Goal: Navigation & Orientation: Find specific page/section

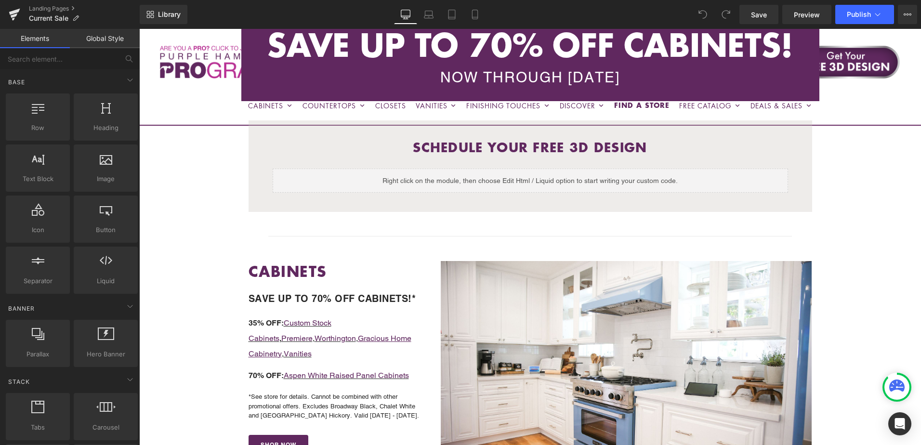
scroll to position [145, 0]
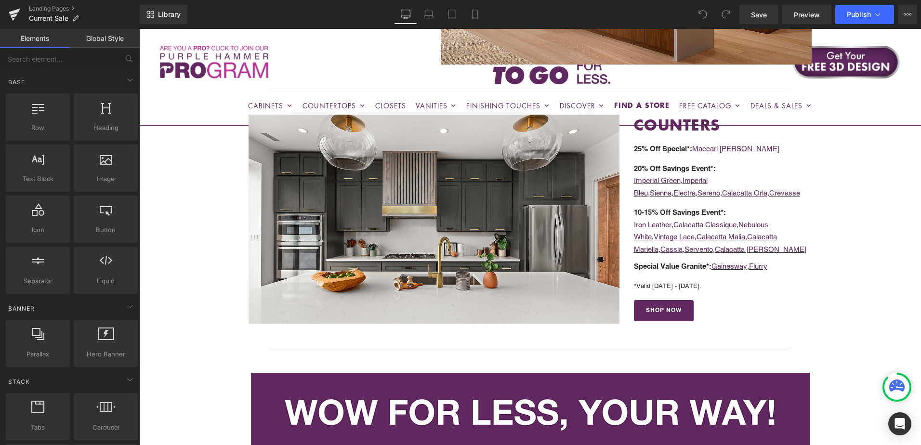
scroll to position [1108, 0]
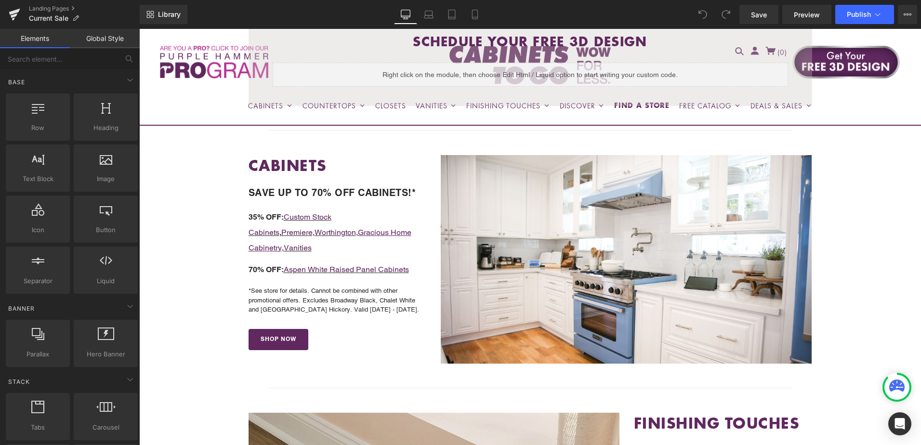
scroll to position [289, 0]
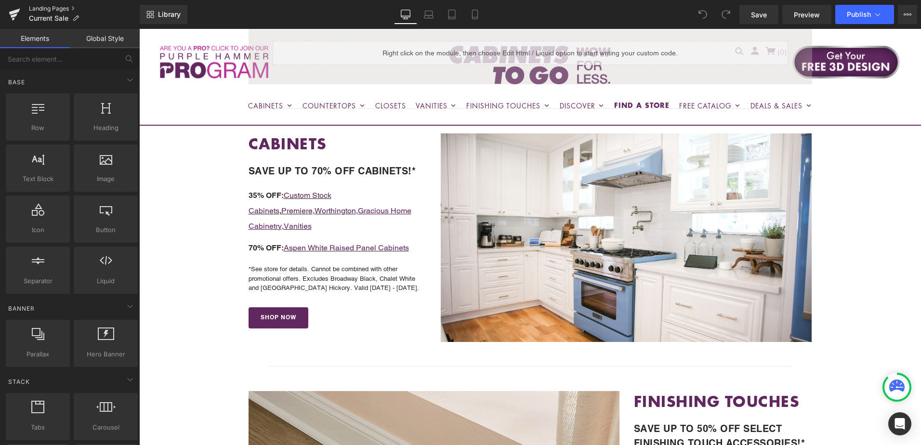
click at [42, 10] on link "Landing Pages" at bounding box center [84, 9] width 111 height 8
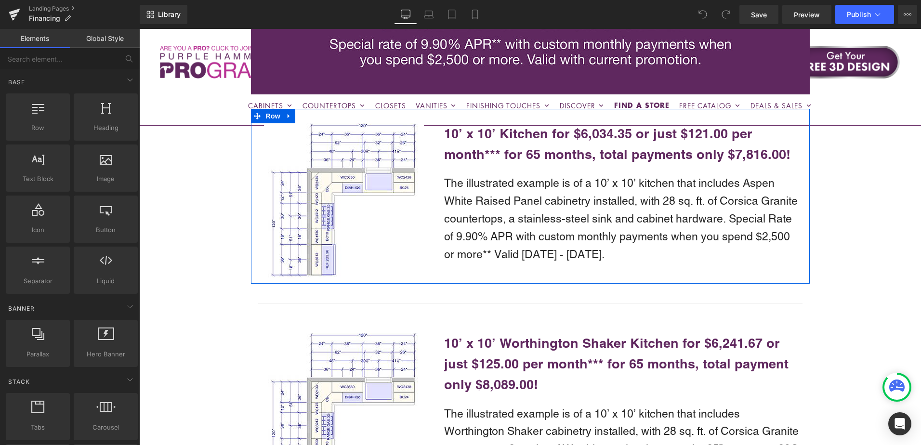
scroll to position [916, 0]
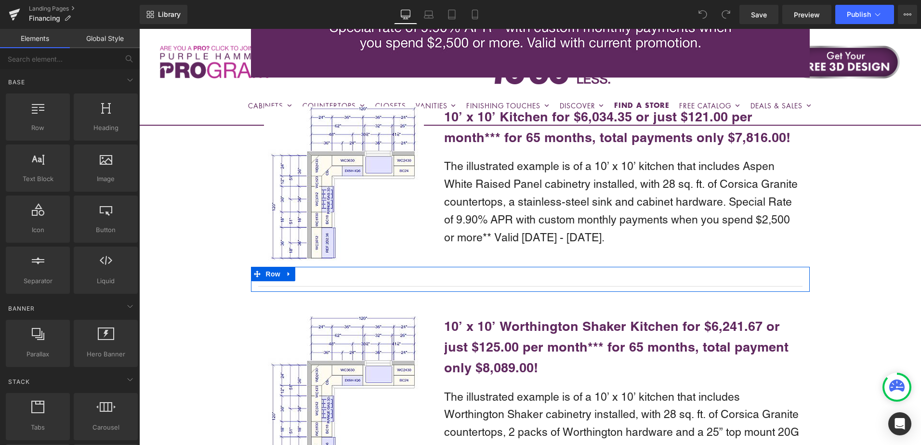
drag, startPoint x: 456, startPoint y: 265, endPoint x: 503, endPoint y: 286, distance: 50.9
click at [139, 29] on div at bounding box center [139, 29] width 0 height 0
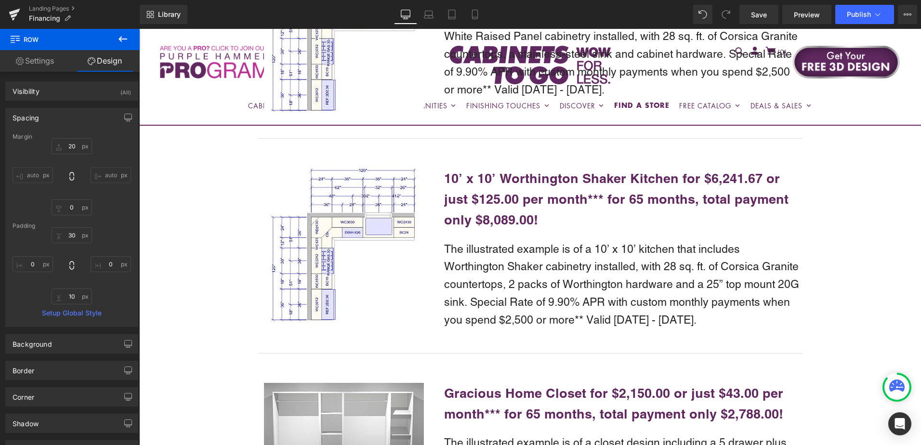
scroll to position [1253, 0]
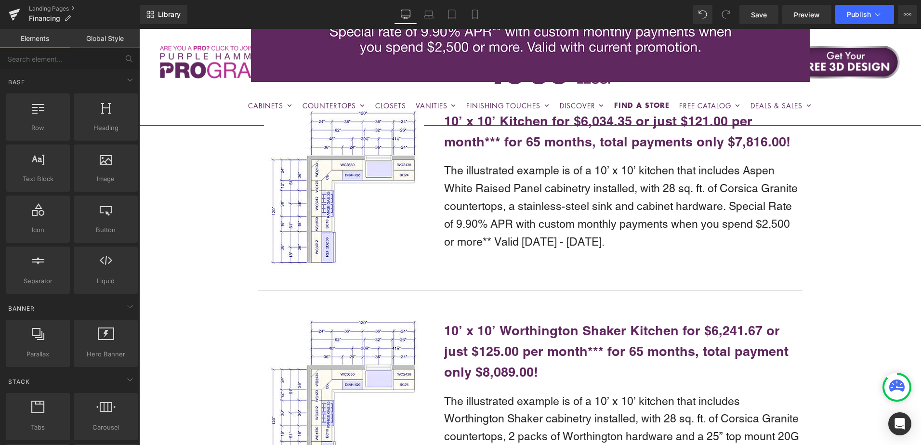
scroll to position [909, 0]
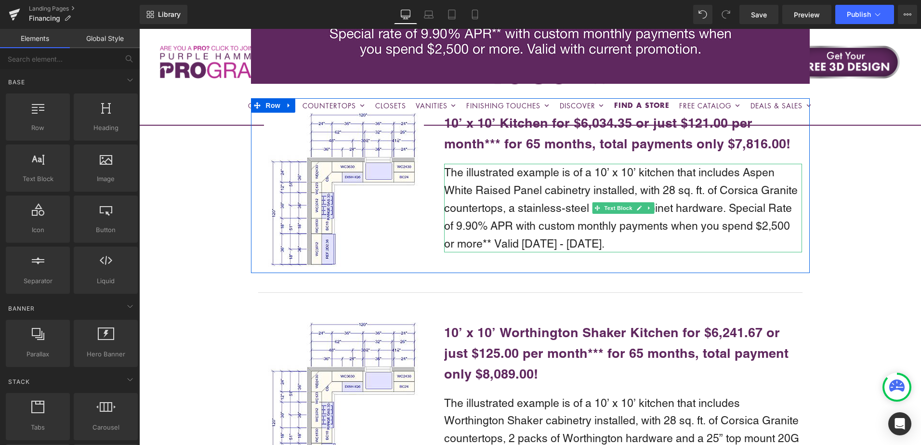
drag, startPoint x: 764, startPoint y: 189, endPoint x: 917, endPoint y: 198, distance: 153.0
click at [764, 189] on p "The illustrated example is of a 10’ x 10’ kitchen that includes Aspen White Rai…" at bounding box center [623, 208] width 358 height 89
